Goal: Information Seeking & Learning: Check status

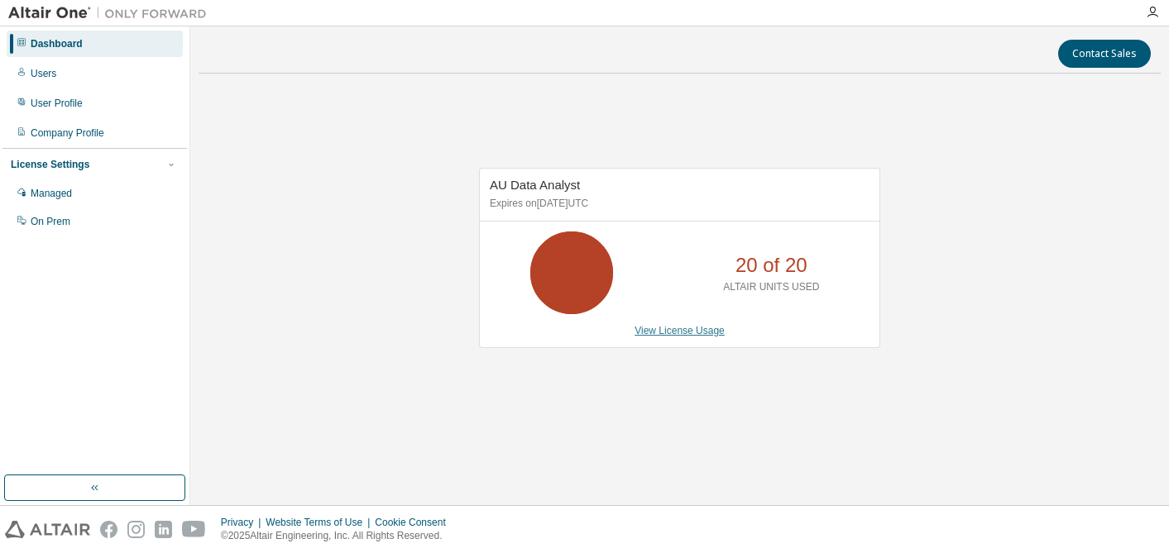
click at [669, 332] on link "View License Usage" at bounding box center [679, 331] width 90 height 12
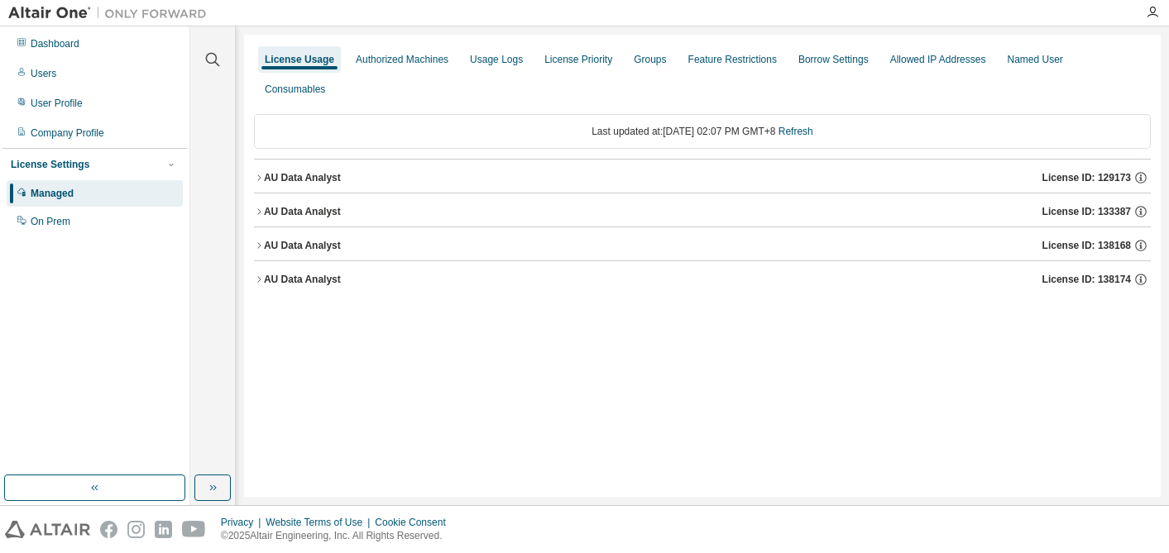
click at [258, 176] on icon "button" at bounding box center [259, 178] width 10 height 10
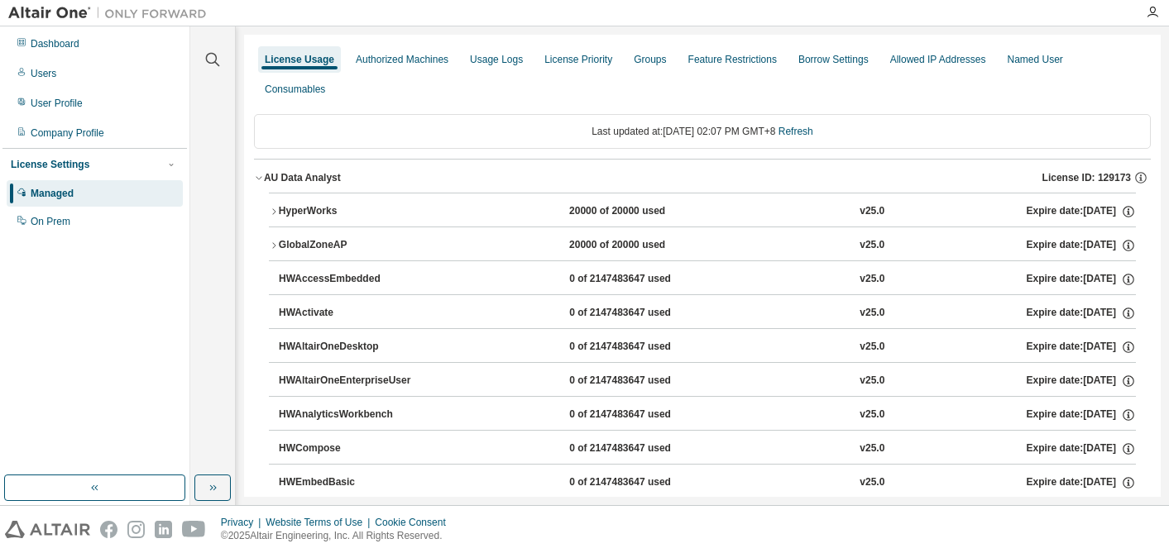
click at [258, 176] on icon "button" at bounding box center [259, 178] width 10 height 10
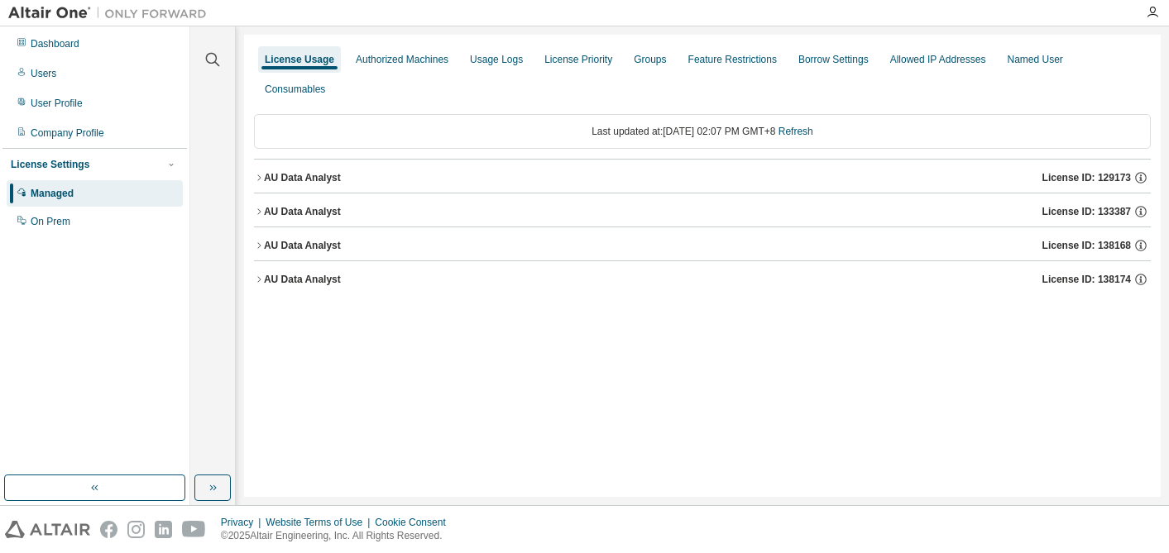
click at [258, 176] on icon "button" at bounding box center [259, 178] width 10 height 10
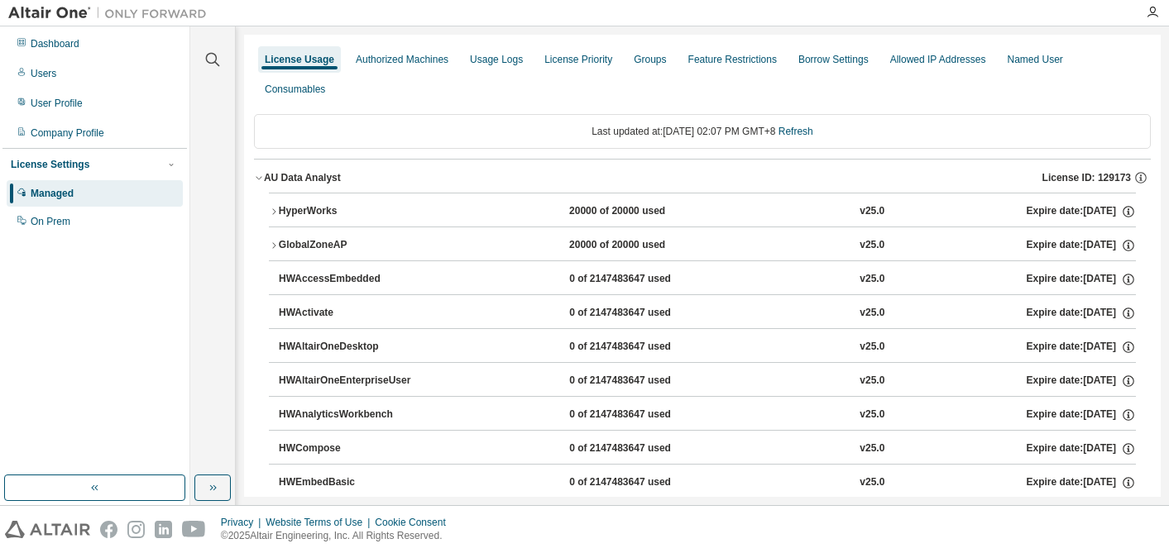
click at [277, 243] on icon "button" at bounding box center [274, 246] width 10 height 10
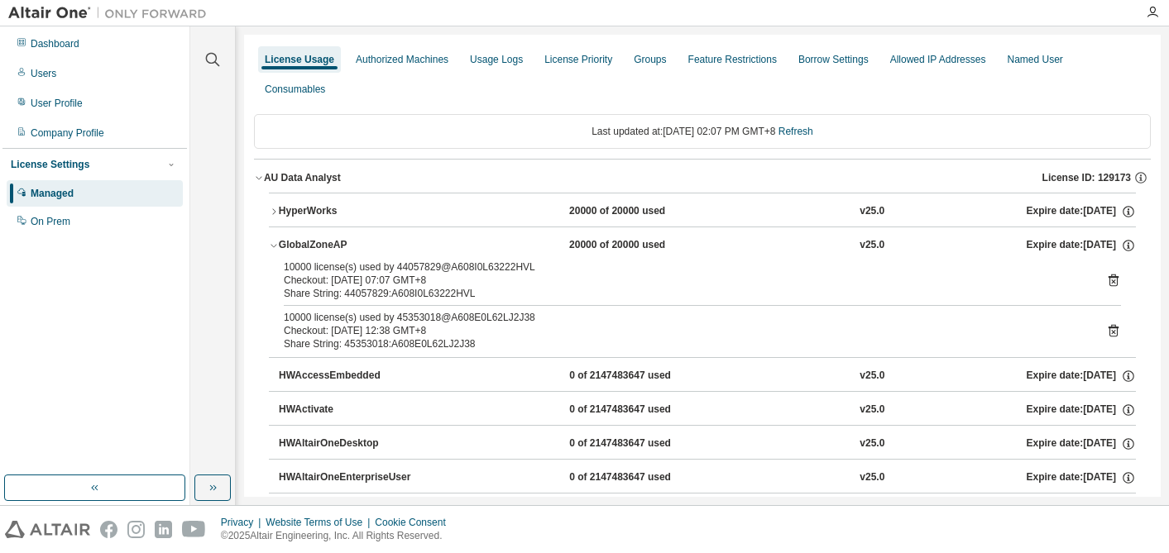
drag, startPoint x: 434, startPoint y: 269, endPoint x: 394, endPoint y: 268, distance: 40.5
click at [394, 267] on div "10000 license(s) used by 44057829@A608I0L63222HVL" at bounding box center [682, 267] width 797 height 13
drag, startPoint x: 433, startPoint y: 320, endPoint x: 393, endPoint y: 316, distance: 40.7
click at [393, 316] on div "10000 license(s) used by 45353018@A608E0L62LJ2J38" at bounding box center [682, 317] width 797 height 13
click at [600, 338] on div "Share String: 45353018:A608E0L62LJ2J38" at bounding box center [682, 343] width 797 height 13
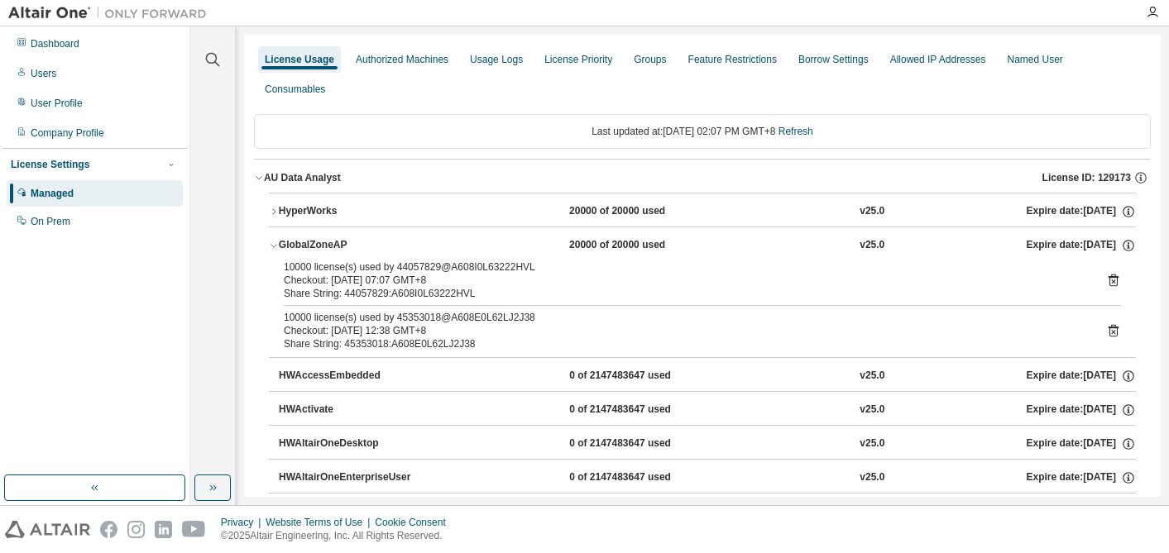
click at [1107, 332] on icon at bounding box center [1113, 330] width 15 height 15
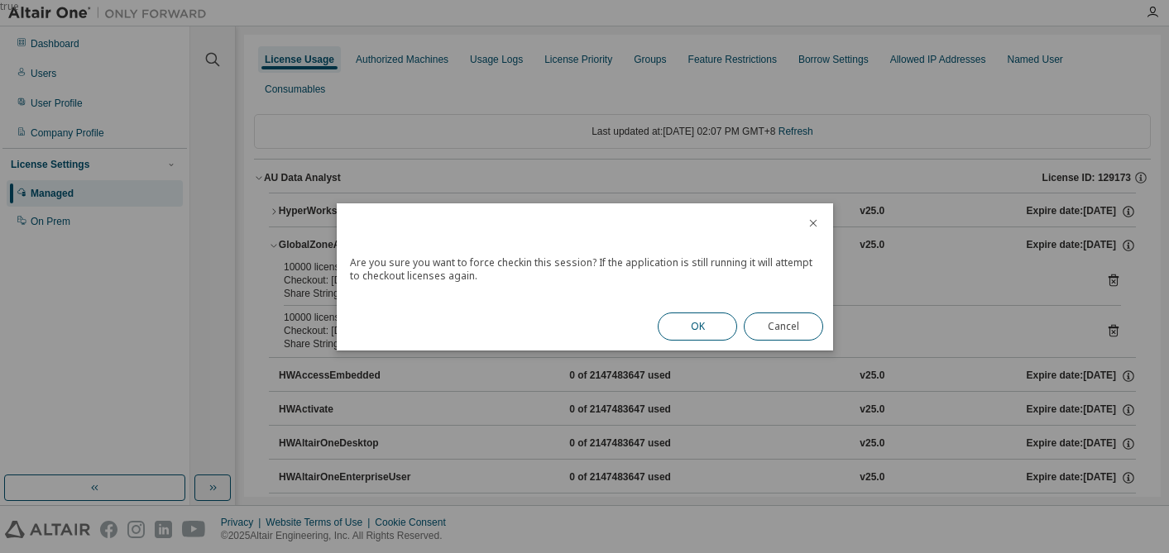
click at [701, 332] on button "OK" at bounding box center [696, 327] width 79 height 28
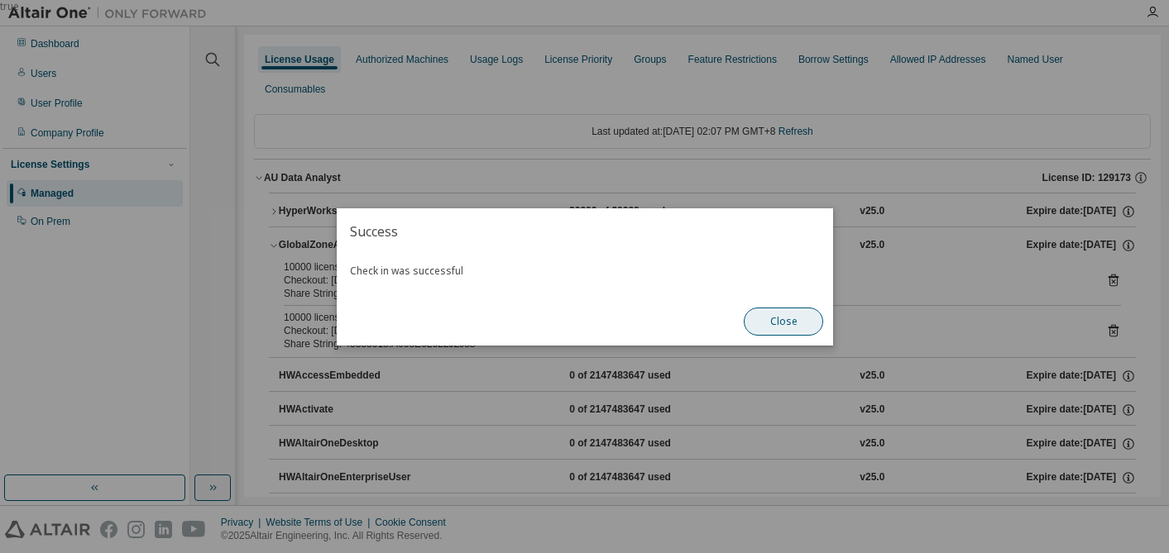
click at [790, 311] on button "Close" at bounding box center [782, 322] width 79 height 28
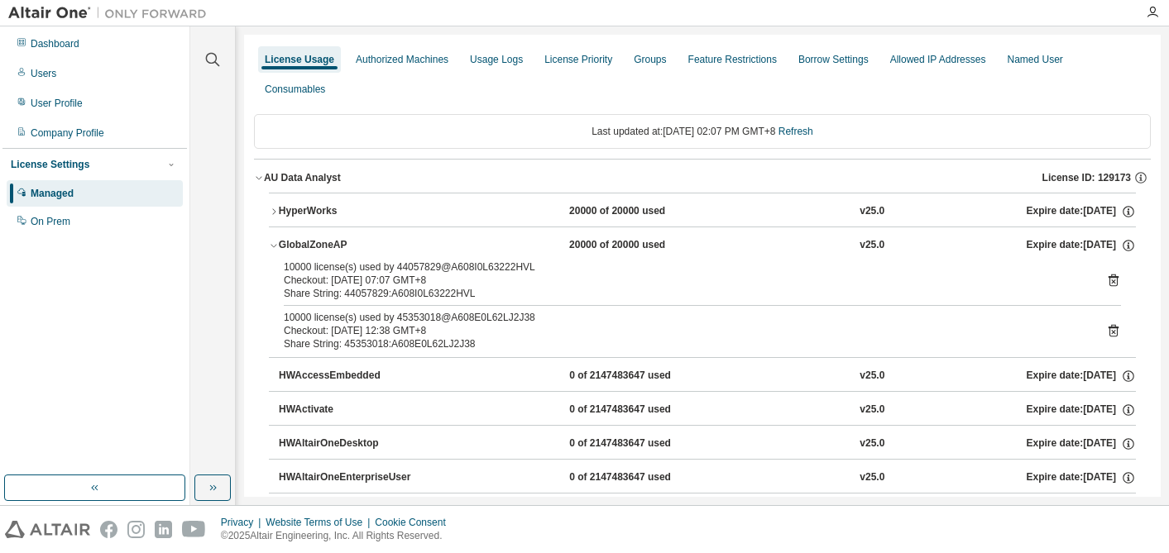
click at [771, 337] on div "Share String: 45353018:A608E0L62LJ2J38" at bounding box center [682, 343] width 797 height 13
click at [303, 166] on button "AU Data Analyst License ID: 129173" at bounding box center [702, 178] width 896 height 36
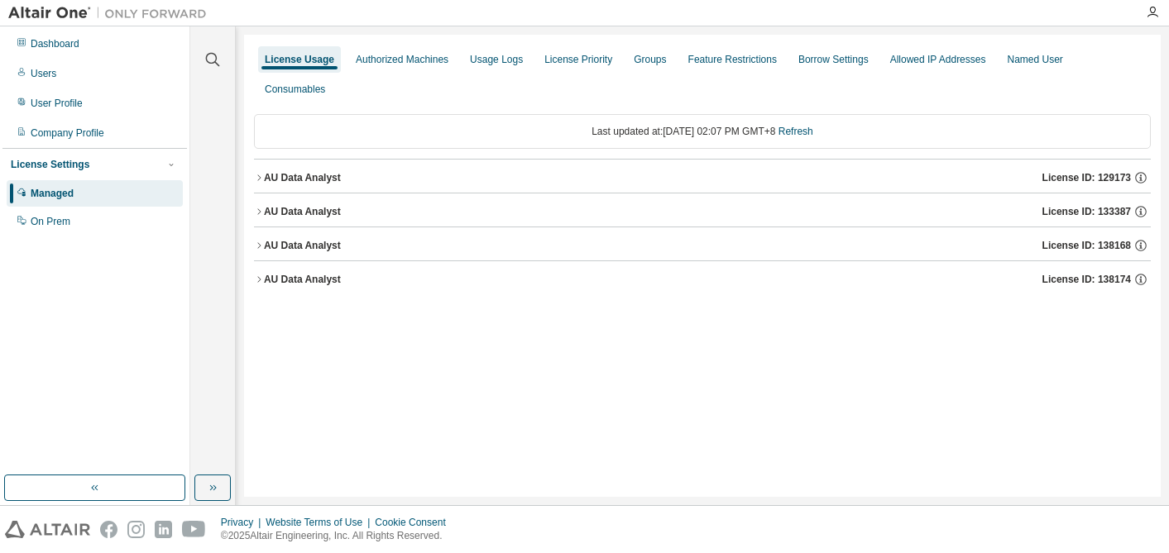
click at [313, 176] on div "AU Data Analyst" at bounding box center [302, 177] width 77 height 13
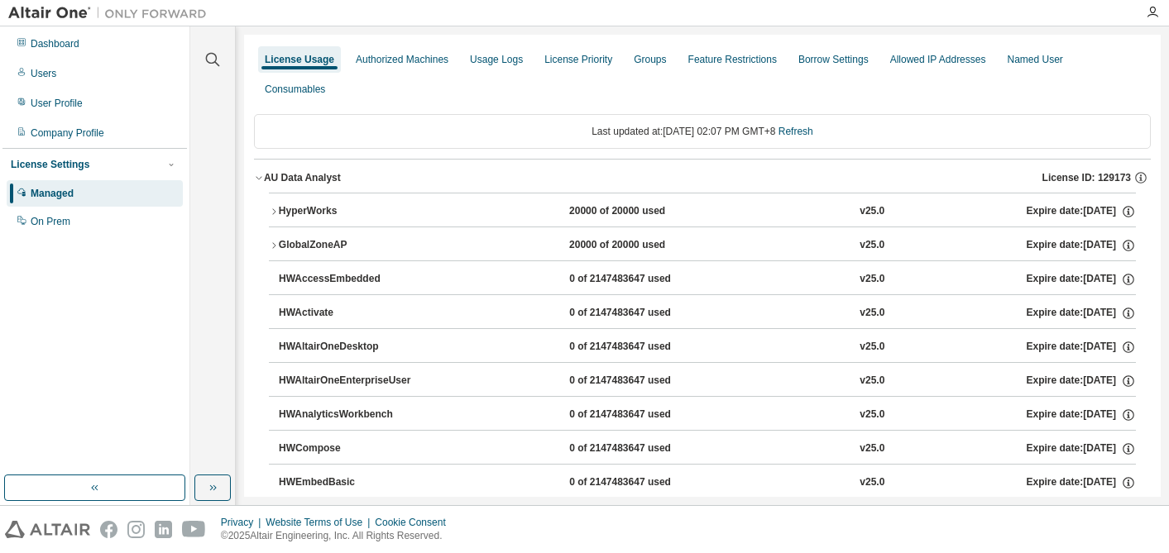
click at [276, 246] on icon "button" at bounding box center [274, 246] width 10 height 10
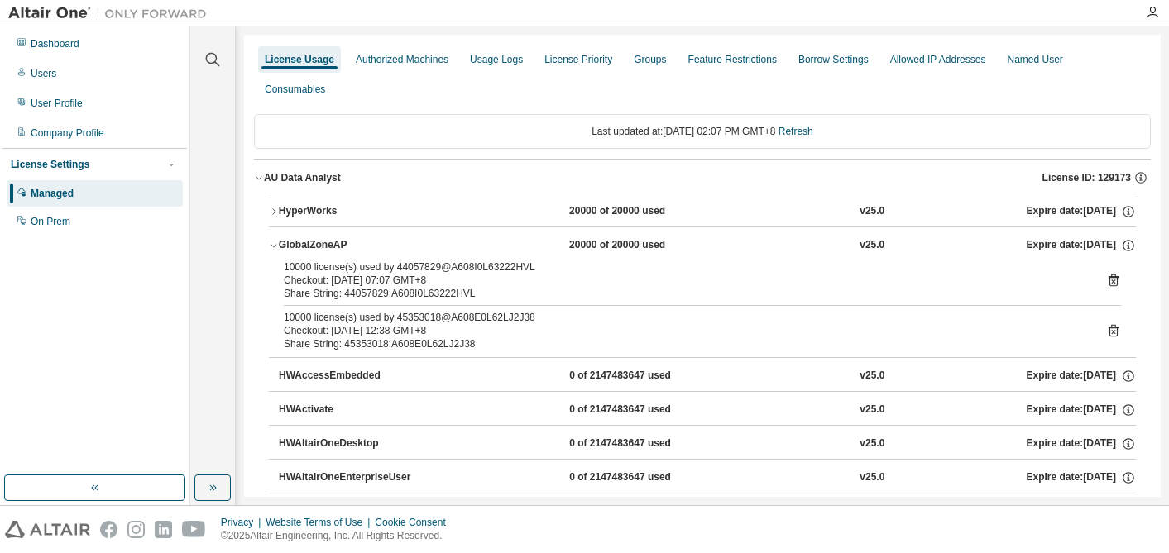
click at [1108, 330] on icon at bounding box center [1113, 331] width 10 height 12
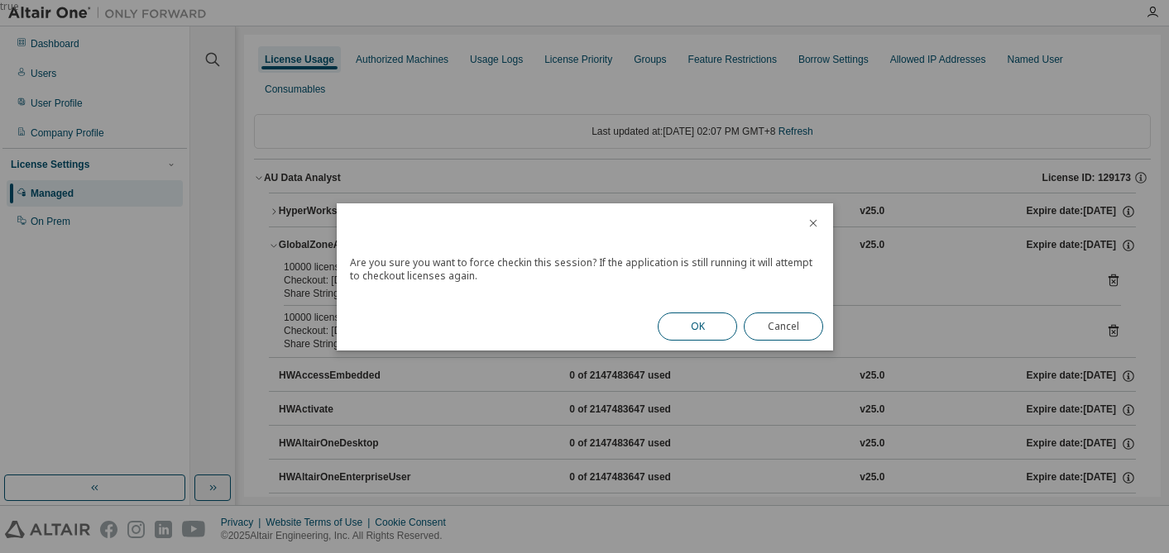
click at [701, 327] on button "OK" at bounding box center [696, 327] width 79 height 28
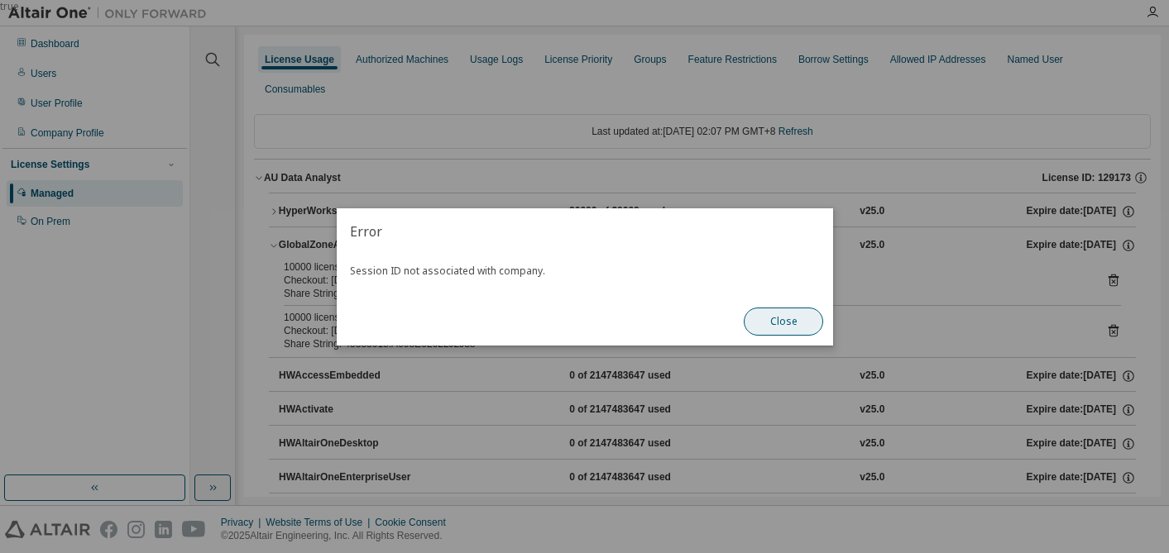
click at [778, 321] on button "Close" at bounding box center [782, 322] width 79 height 28
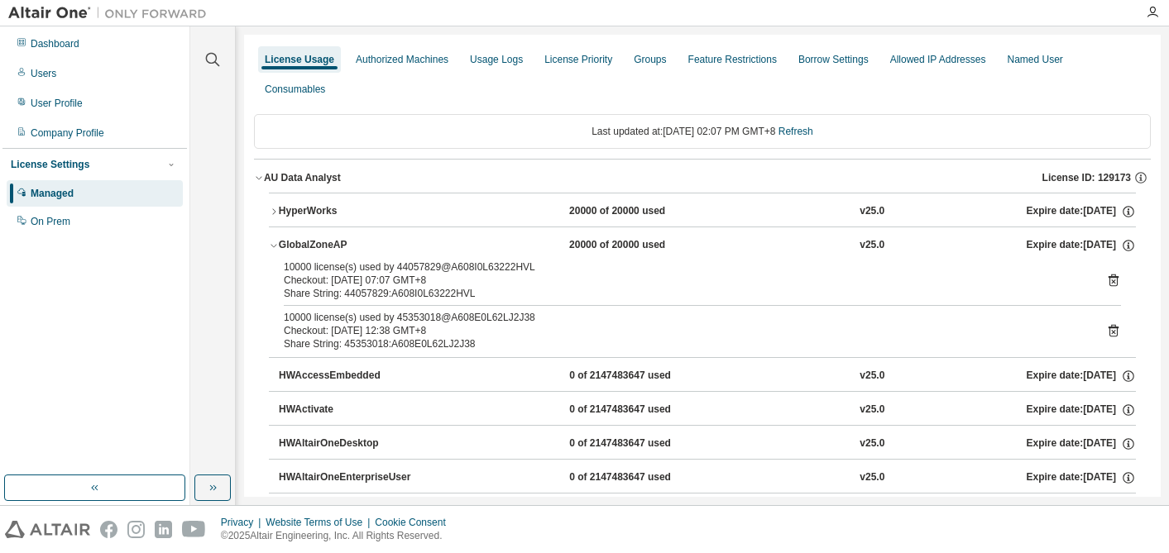
click at [1106, 333] on icon at bounding box center [1113, 330] width 15 height 15
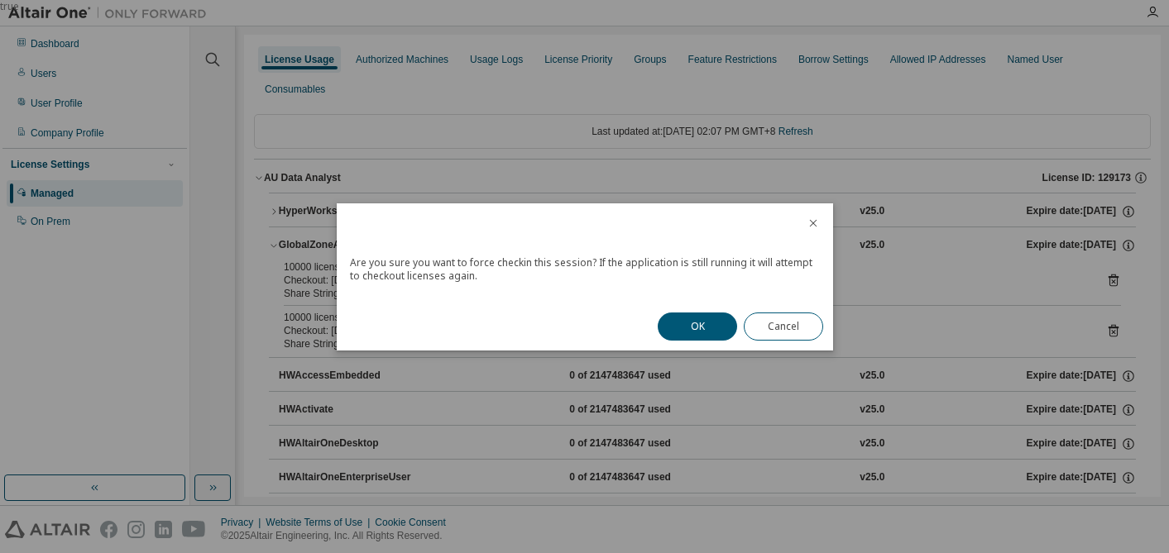
click at [806, 227] on icon "close" at bounding box center [812, 223] width 13 height 13
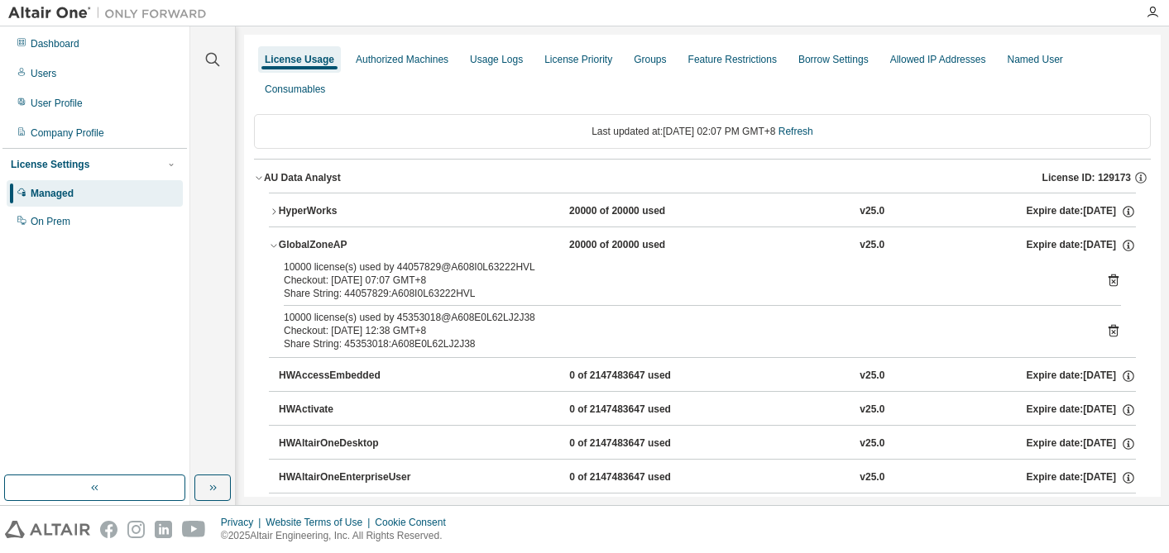
click at [302, 173] on div "AU Data Analyst" at bounding box center [302, 177] width 77 height 13
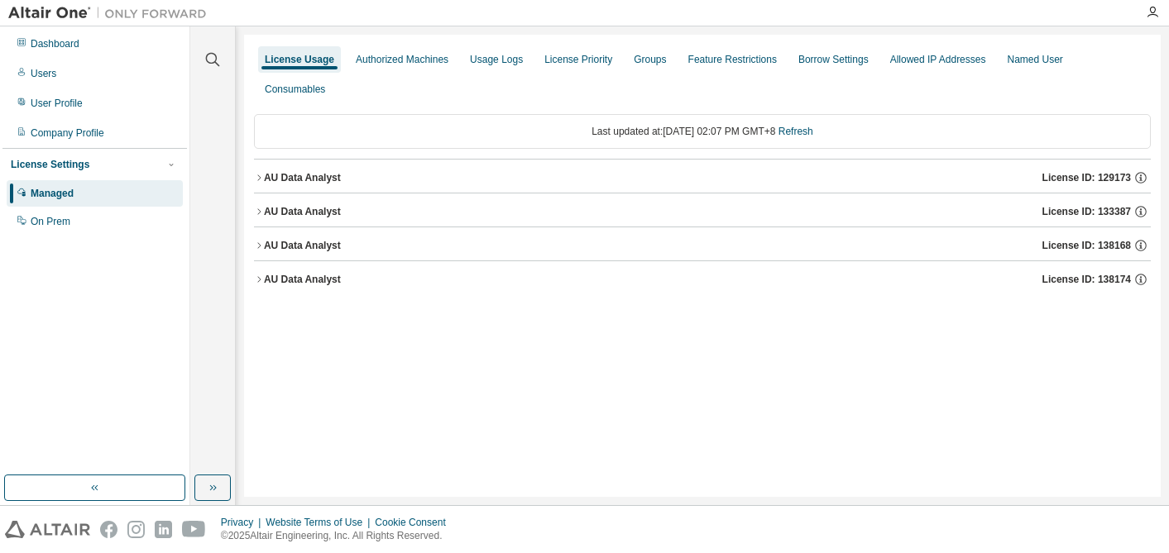
click at [286, 176] on div "AU Data Analyst" at bounding box center [302, 177] width 77 height 13
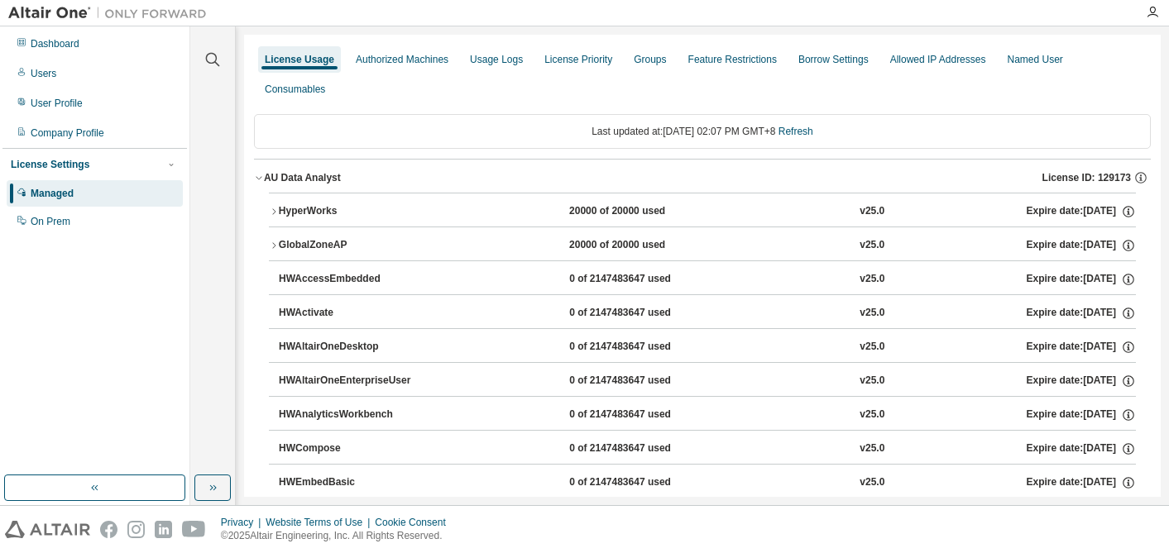
click at [273, 243] on icon "button" at bounding box center [273, 245] width 3 height 6
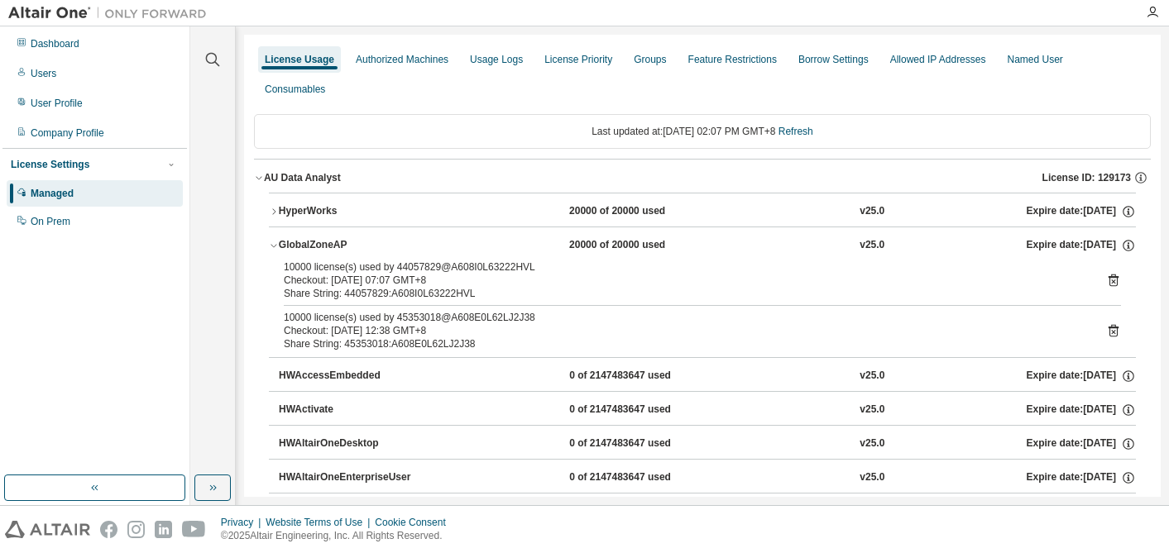
drag, startPoint x: 435, startPoint y: 269, endPoint x: 390, endPoint y: 273, distance: 45.7
click at [390, 272] on div "10000 license(s) used by 44057829@A608I0L63222HVL" at bounding box center [682, 267] width 797 height 13
drag, startPoint x: 434, startPoint y: 321, endPoint x: 390, endPoint y: 318, distance: 44.0
click at [390, 317] on div "10000 license(s) used by 45353018@A608E0L62LJ2J38" at bounding box center [682, 317] width 797 height 13
click at [307, 179] on div "AU Data Analyst" at bounding box center [302, 177] width 77 height 13
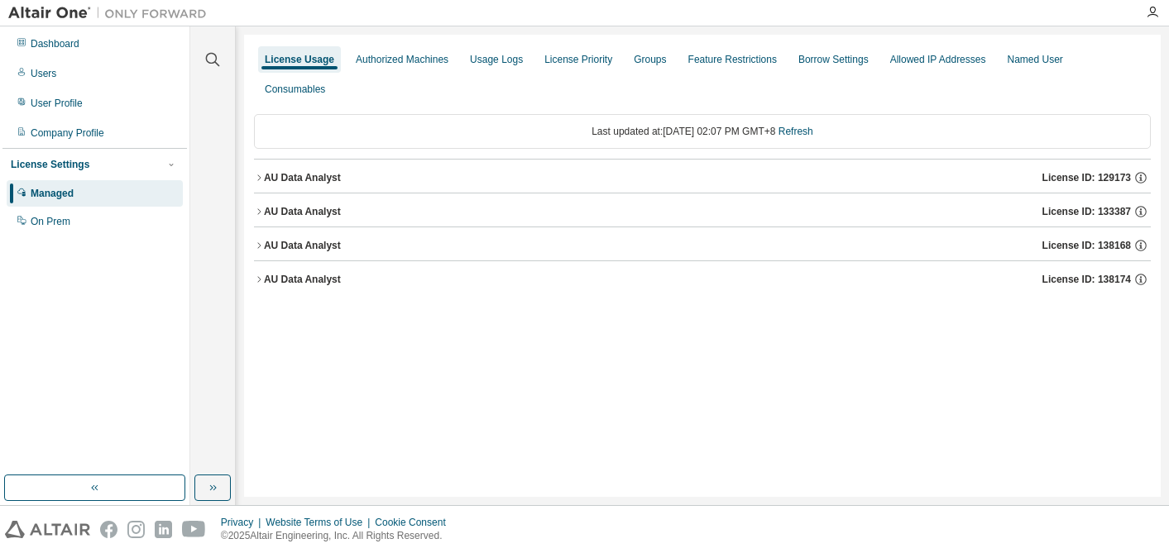
click at [257, 176] on icon "button" at bounding box center [259, 178] width 10 height 10
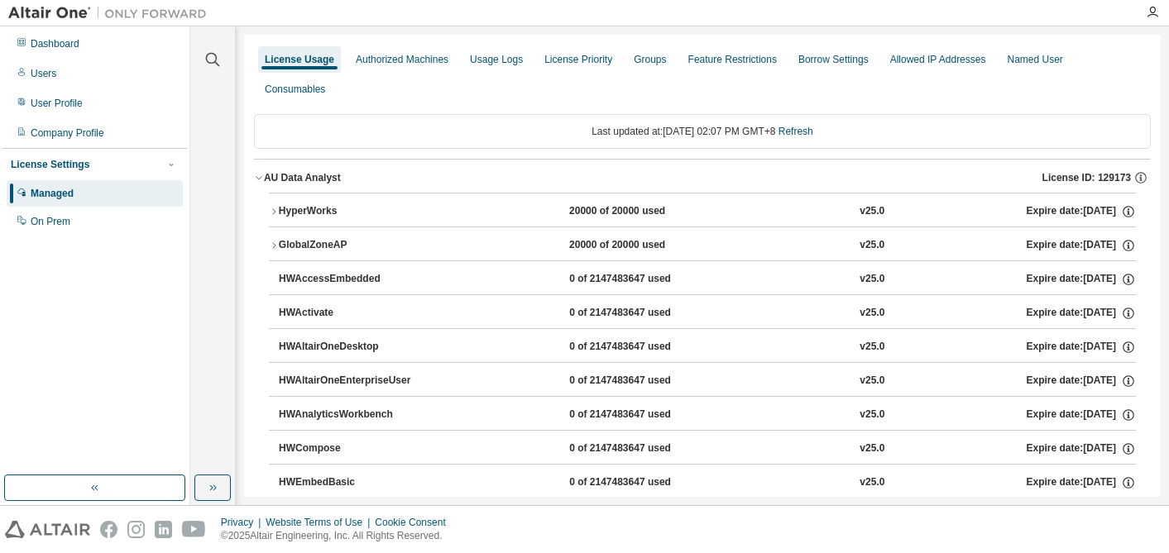
click at [326, 247] on div "GlobalZoneAP" at bounding box center [353, 245] width 149 height 15
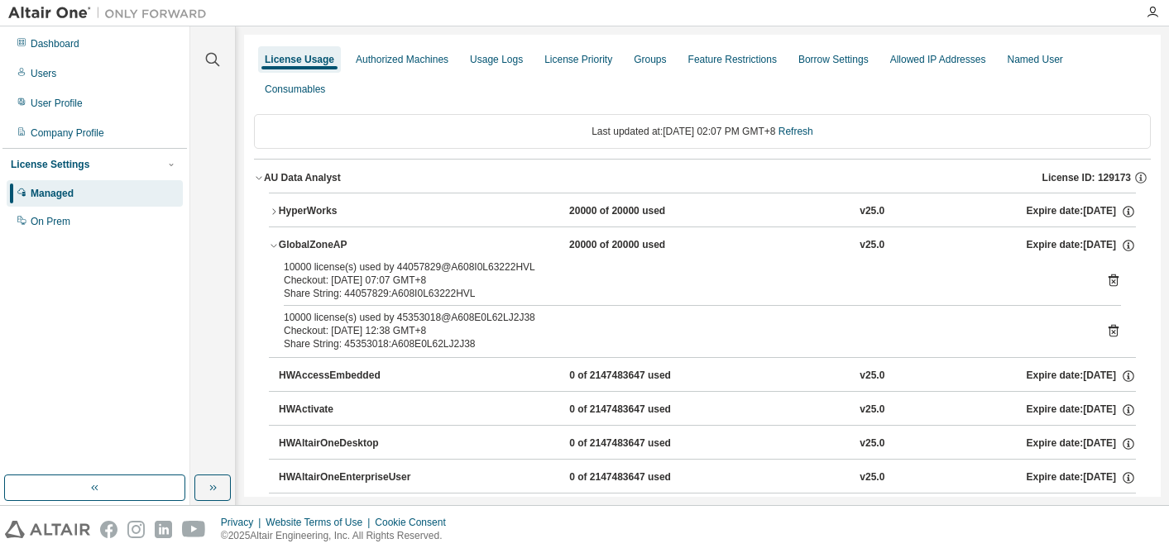
click at [260, 174] on icon "button" at bounding box center [259, 178] width 10 height 10
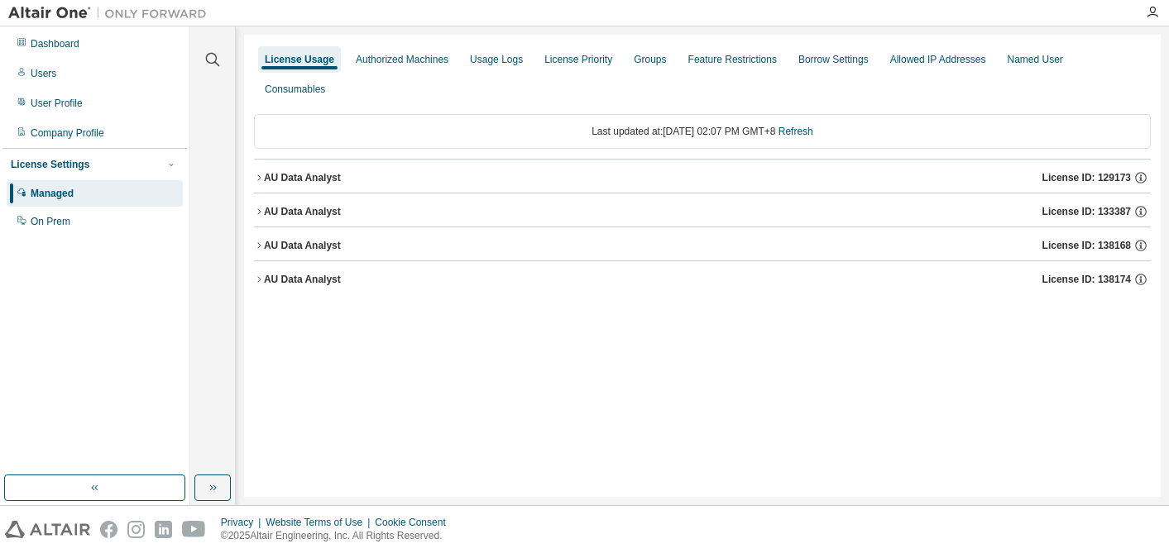
click at [262, 213] on icon "button" at bounding box center [259, 212] width 10 height 10
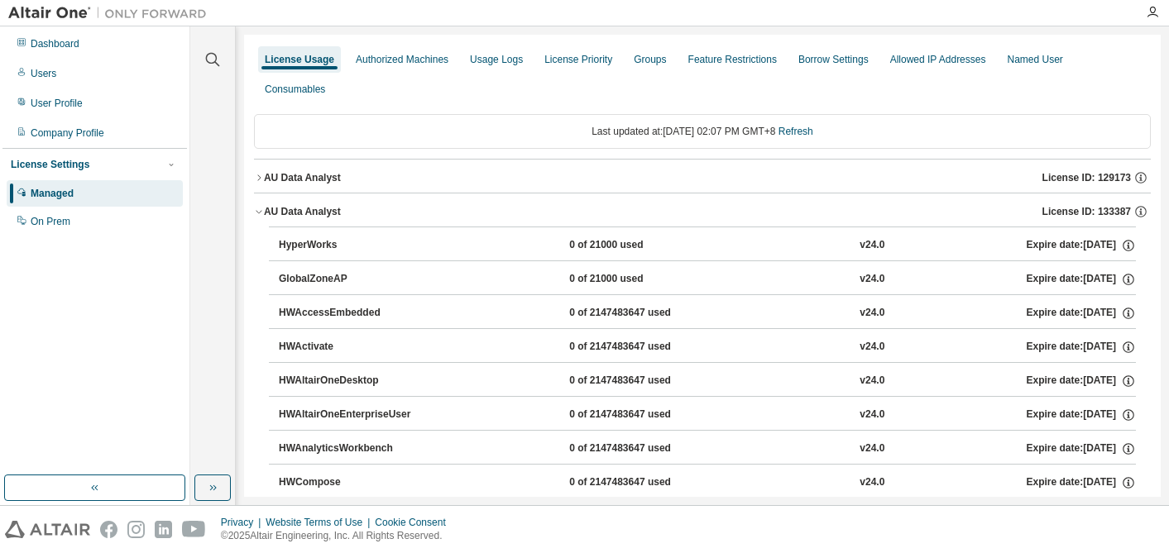
drag, startPoint x: 252, startPoint y: 180, endPoint x: 253, endPoint y: 210, distance: 29.8
click at [254, 210] on icon "button" at bounding box center [259, 212] width 10 height 10
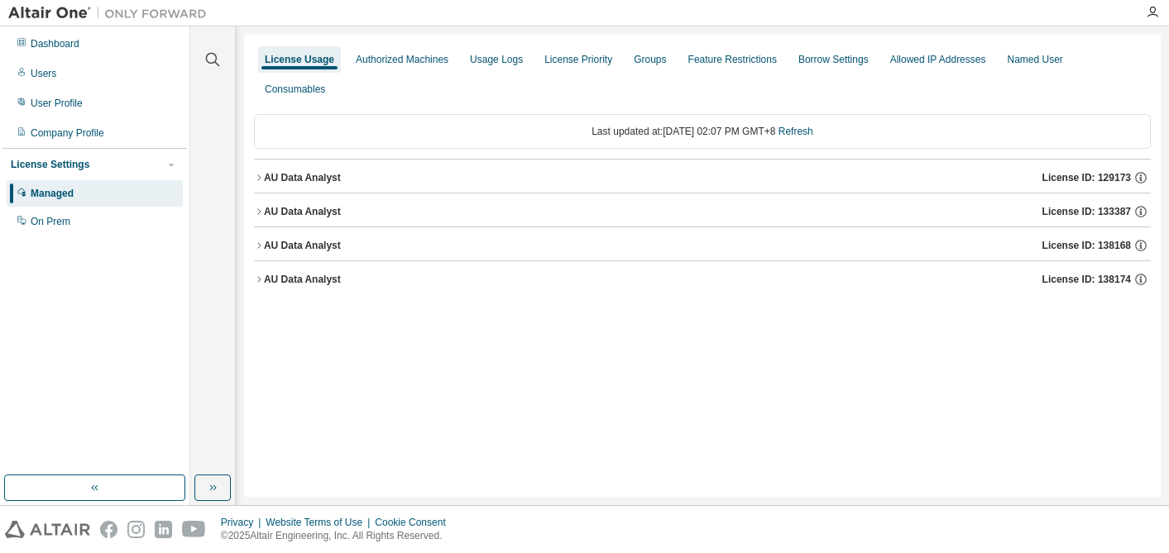
click at [260, 245] on icon "button" at bounding box center [259, 246] width 10 height 10
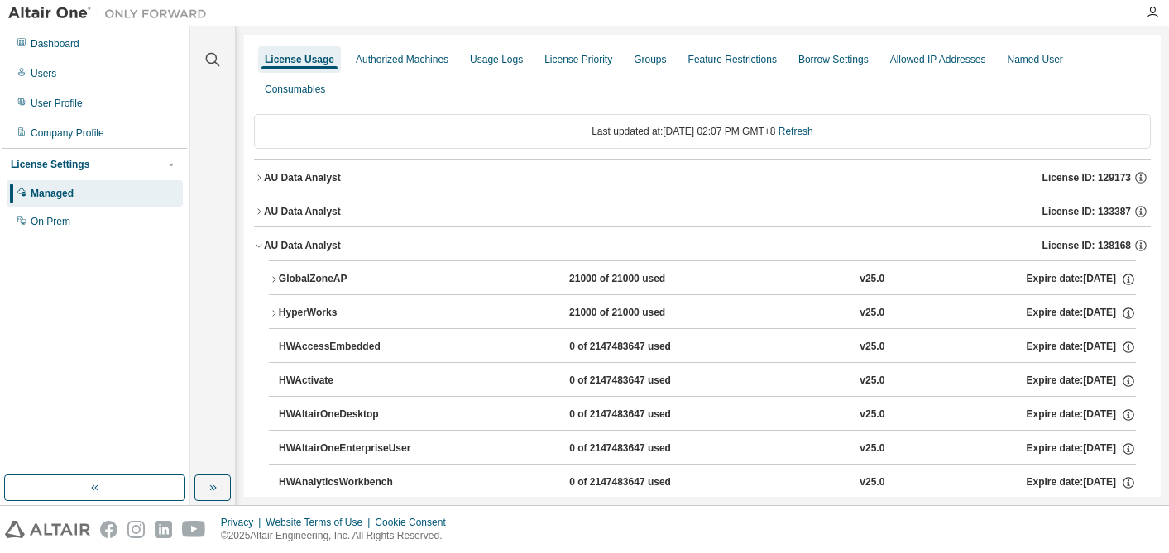
click at [274, 309] on icon "button" at bounding box center [274, 313] width 10 height 10
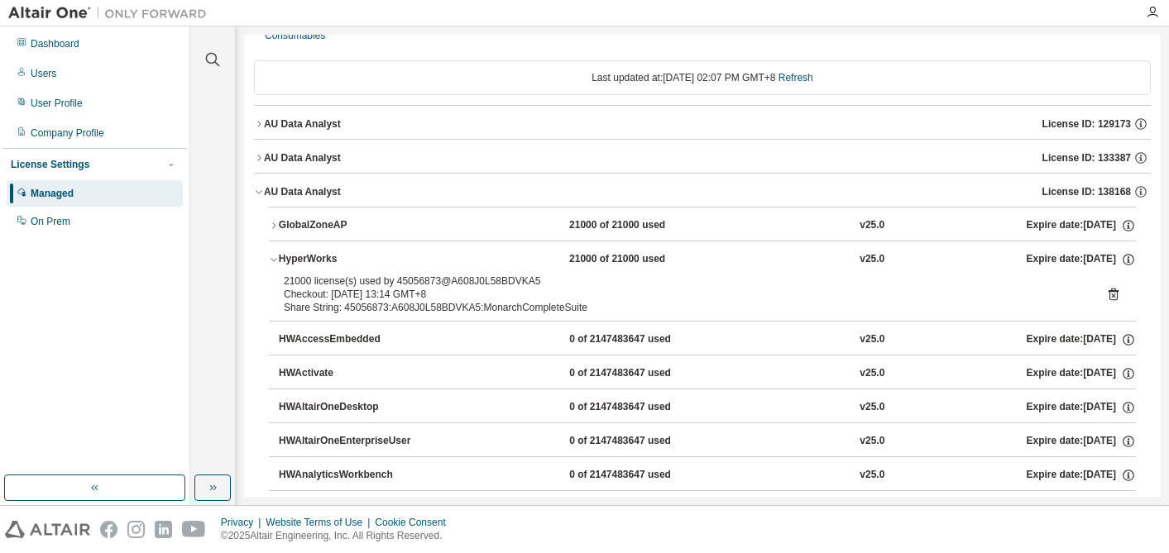
scroll to position [93, 0]
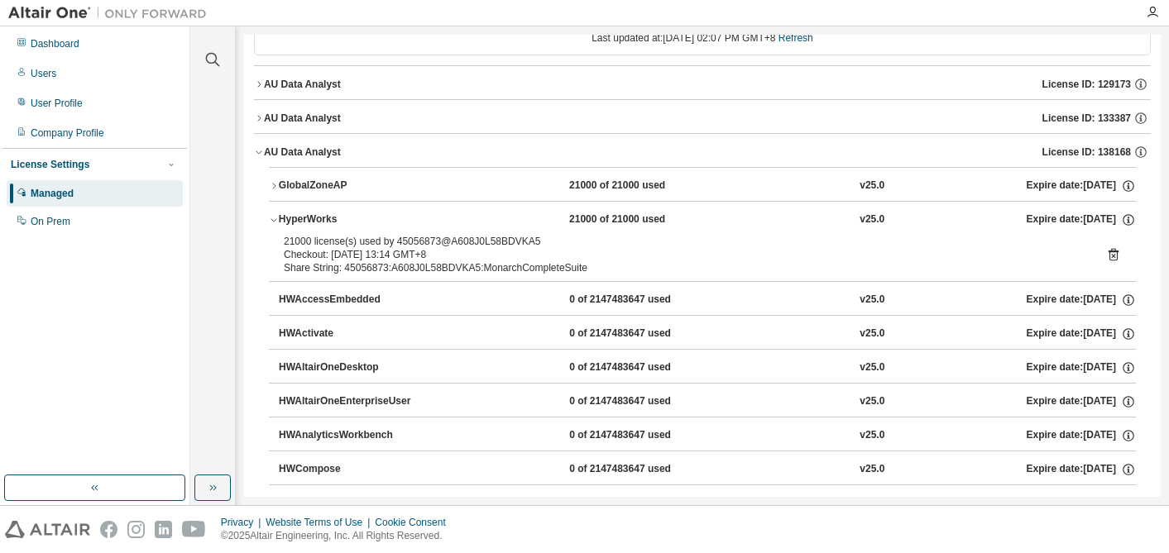
drag, startPoint x: 434, startPoint y: 243, endPoint x: 394, endPoint y: 241, distance: 40.6
click at [394, 241] on div "21000 license(s) used by 45056873@A608J0L58BDVKA5" at bounding box center [682, 241] width 797 height 13
click at [260, 151] on icon "button" at bounding box center [259, 152] width 6 height 3
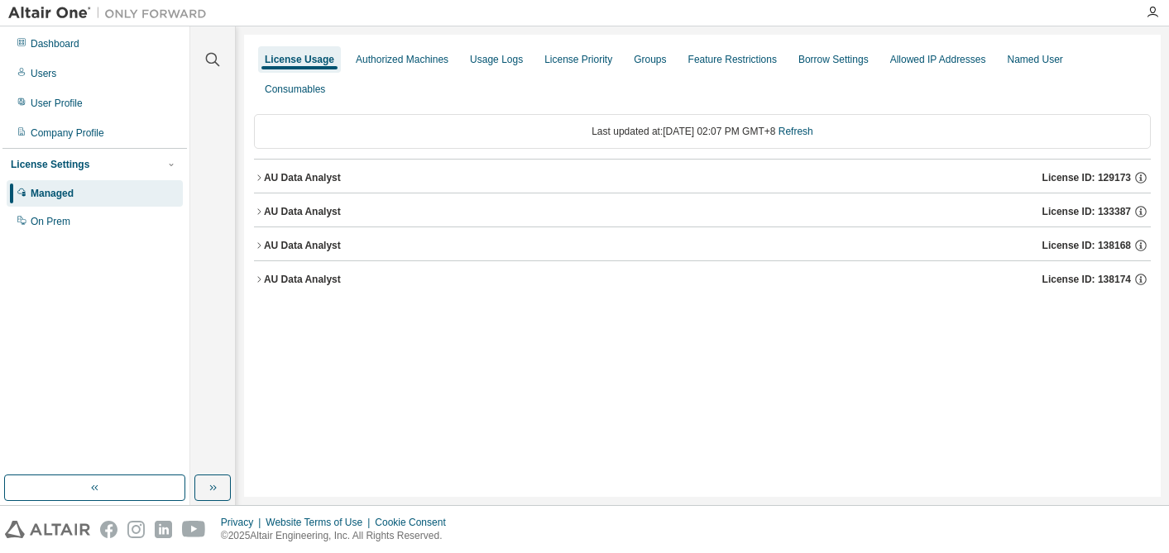
scroll to position [0, 0]
click at [258, 279] on icon "button" at bounding box center [259, 280] width 10 height 10
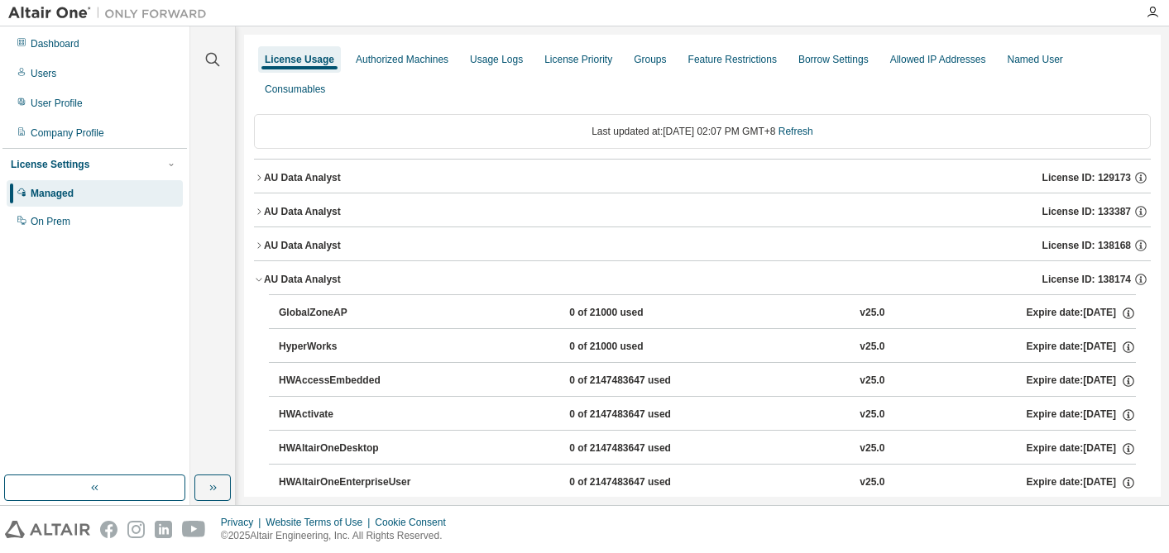
click at [257, 175] on icon "button" at bounding box center [259, 178] width 10 height 10
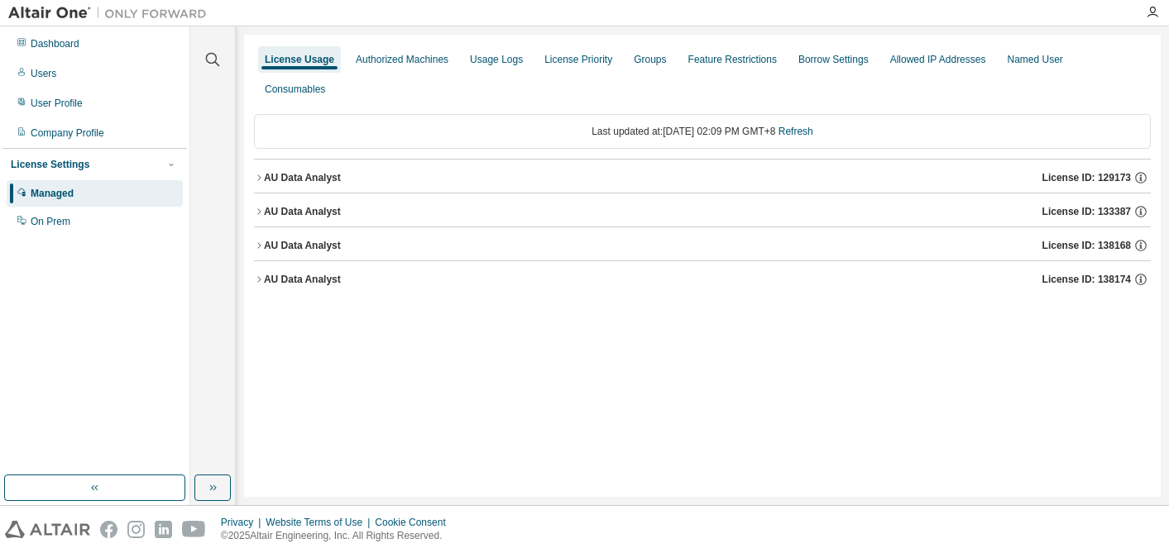
click at [256, 176] on icon "button" at bounding box center [259, 178] width 10 height 10
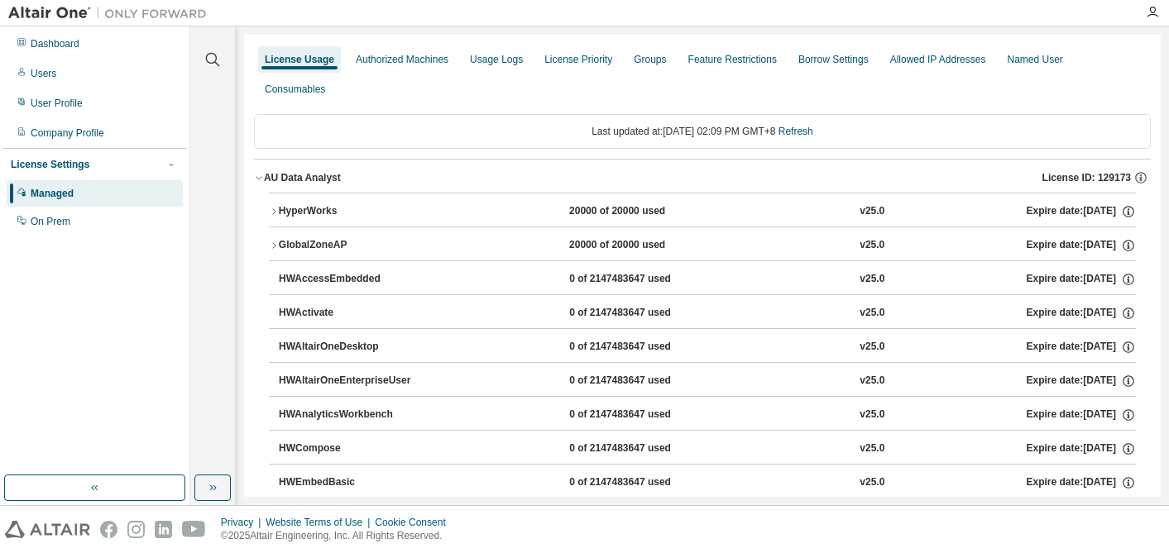
click at [274, 247] on icon "button" at bounding box center [274, 246] width 10 height 10
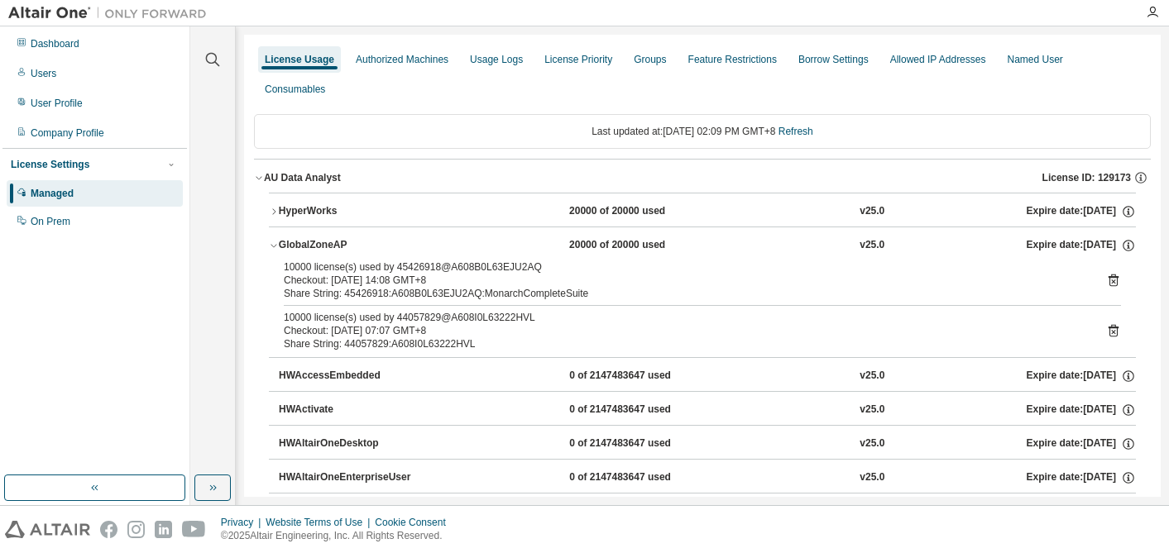
drag, startPoint x: 436, startPoint y: 318, endPoint x: 393, endPoint y: 318, distance: 43.0
click at [393, 317] on div "10000 license(s) used by 44057829@A608I0L63222HVL" at bounding box center [682, 317] width 797 height 13
drag, startPoint x: 435, startPoint y: 266, endPoint x: 392, endPoint y: 267, distance: 43.0
click at [392, 266] on div "10000 license(s) used by 45426918@A608B0L63EJU2AQ" at bounding box center [682, 267] width 797 height 13
